Goal: Task Accomplishment & Management: Manage account settings

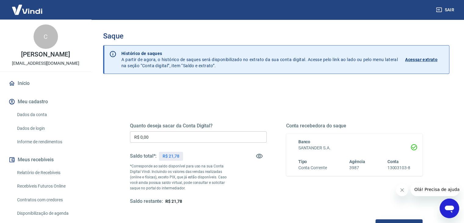
click at [243, 140] on input "R$ 0,00" at bounding box center [198, 136] width 137 height 11
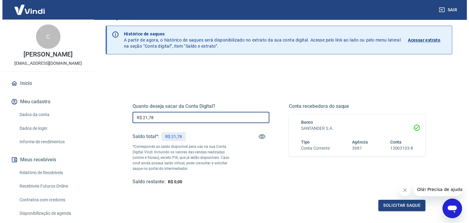
scroll to position [61, 0]
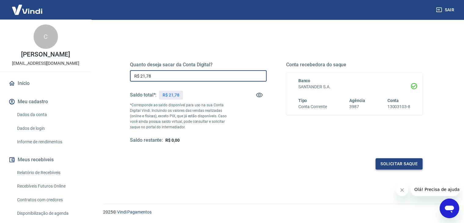
type input "R$ 21,78"
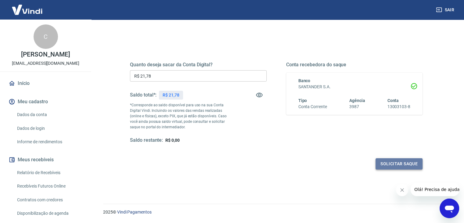
click at [392, 163] on button "Solicitar saque" at bounding box center [399, 163] width 47 height 11
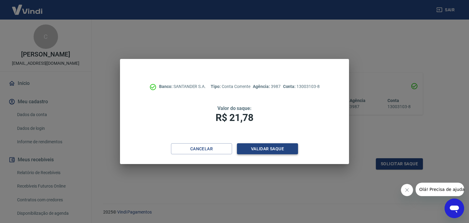
click at [272, 147] on button "Validar saque" at bounding box center [267, 148] width 61 height 11
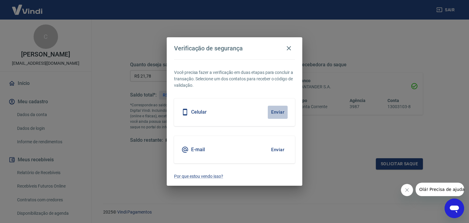
click at [281, 113] on button "Enviar" at bounding box center [278, 112] width 20 height 13
click at [279, 113] on button "Enviar" at bounding box center [278, 112] width 20 height 13
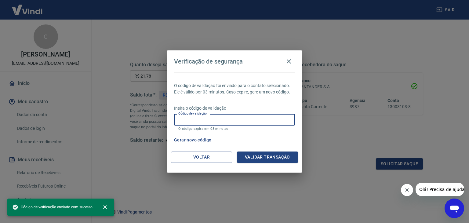
click at [261, 118] on input "Código de validação" at bounding box center [234, 119] width 121 height 11
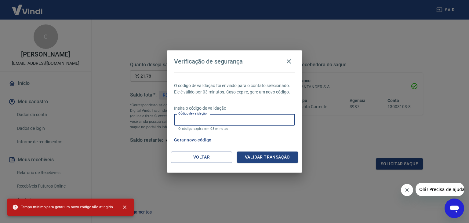
click at [260, 119] on input "Código de validação" at bounding box center [234, 119] width 121 height 11
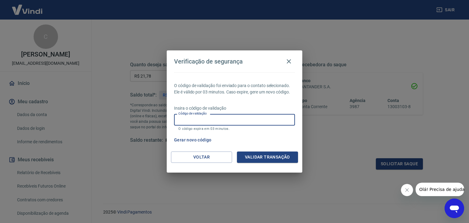
click at [260, 119] on input "Código de validação" at bounding box center [234, 119] width 121 height 11
type input "382120"
click at [284, 164] on div "Voltar Validar transação" at bounding box center [234, 161] width 135 height 21
click at [285, 159] on button "Validar transação" at bounding box center [267, 156] width 61 height 11
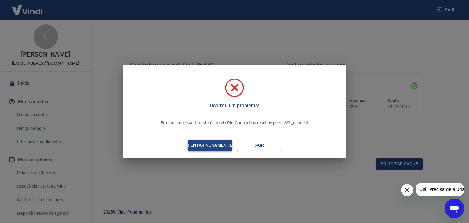
click at [217, 146] on div "Tentar novamente" at bounding box center [209, 145] width 59 height 8
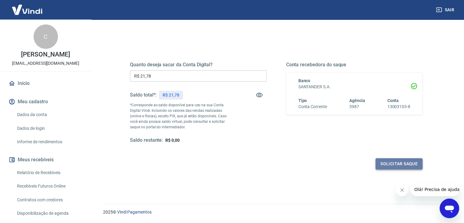
click at [407, 161] on button "Solicitar saque" at bounding box center [399, 163] width 47 height 11
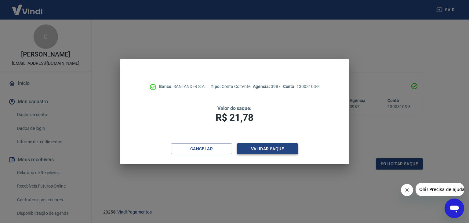
click at [281, 147] on button "Validar saque" at bounding box center [267, 148] width 61 height 11
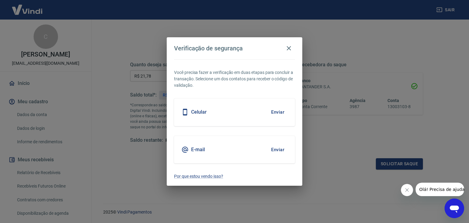
click at [283, 111] on button "Enviar" at bounding box center [278, 112] width 20 height 13
click at [280, 114] on button "Enviar" at bounding box center [278, 112] width 20 height 13
